Goal: Obtain resource: Obtain resource

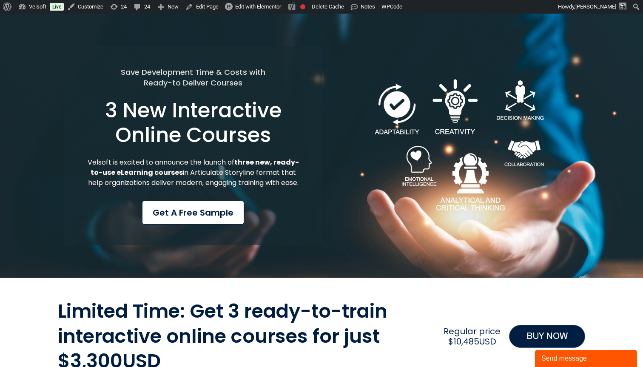
click at [183, 200] on div "Save Development Time & Costs with Ready-to Deliver Courses 3 New Interactive O…" at bounding box center [193, 145] width 258 height 199
click at [181, 208] on span "Get a Free Sample" at bounding box center [193, 212] width 81 height 13
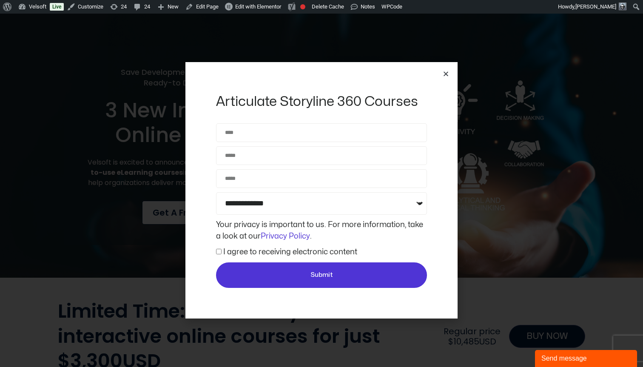
click at [444, 74] on icon "Close" at bounding box center [446, 74] width 6 height 6
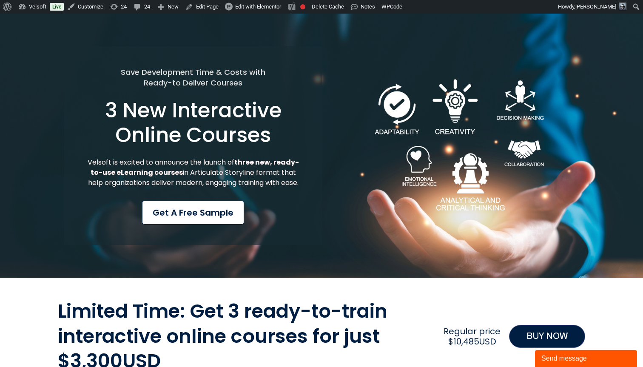
click at [191, 221] on Content "Get a Free Sample" at bounding box center [193, 213] width 102 height 24
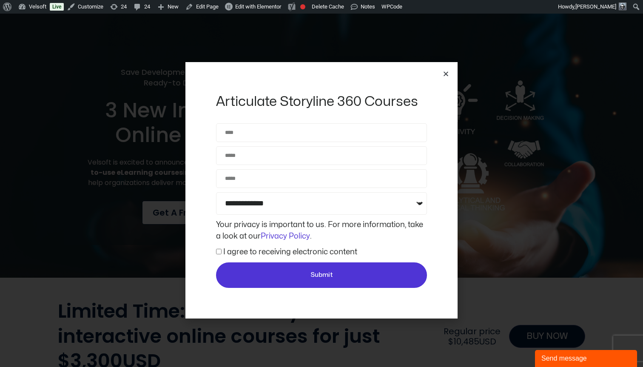
click at [448, 77] on icon "Close" at bounding box center [446, 74] width 6 height 6
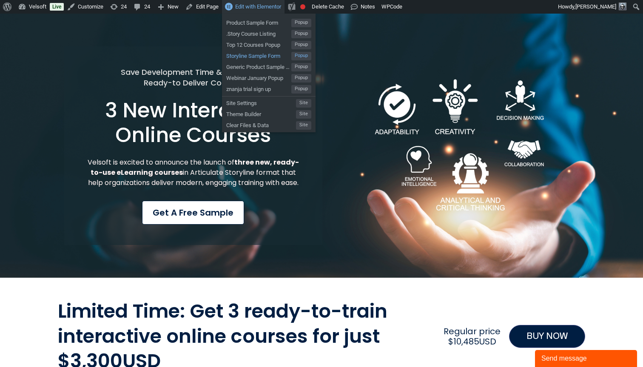
click at [253, 57] on span "Storyline Sample Form" at bounding box center [258, 54] width 65 height 11
